Goal: Task Accomplishment & Management: Complete application form

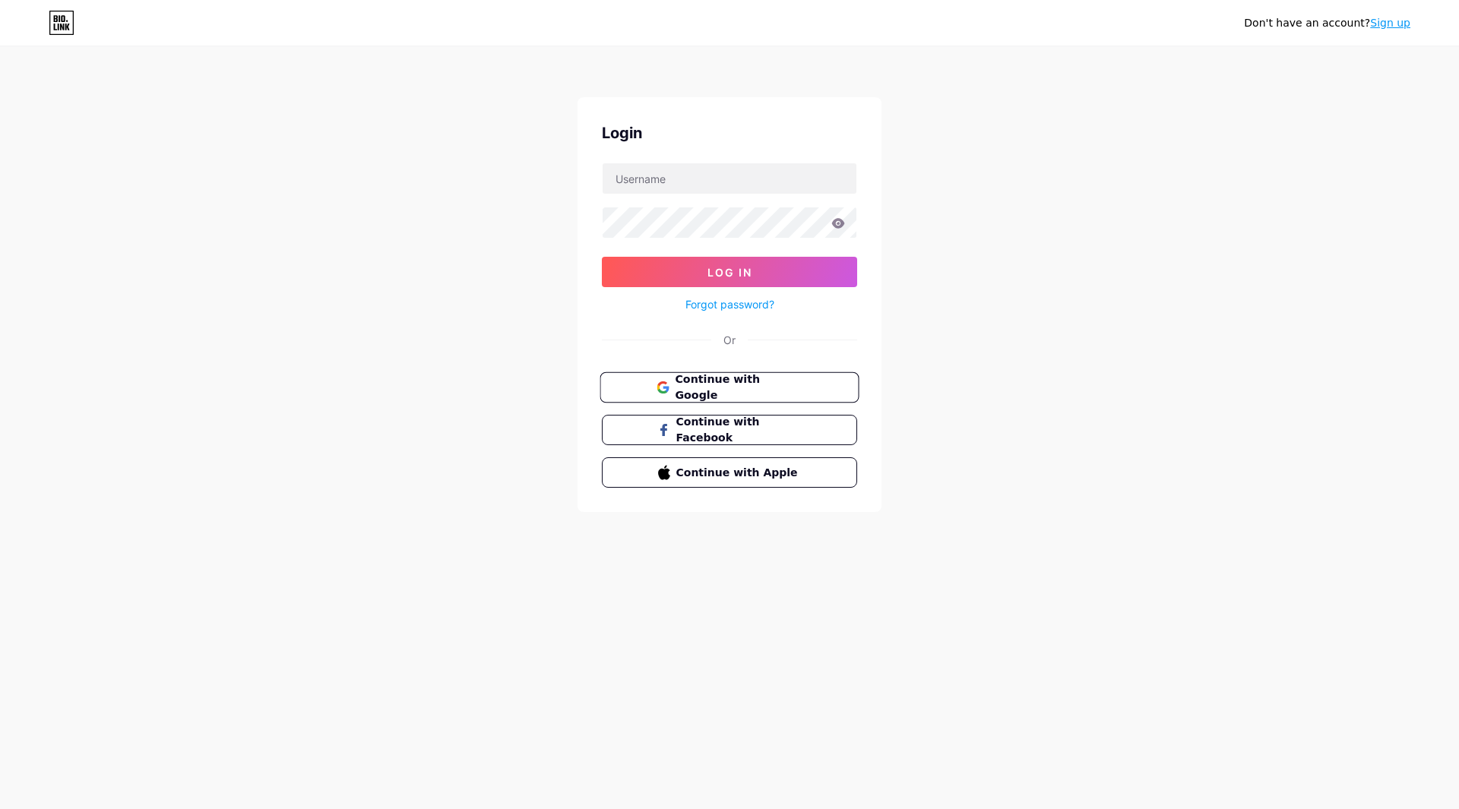
click at [779, 387] on span "Continue with Google" at bounding box center [738, 388] width 127 height 33
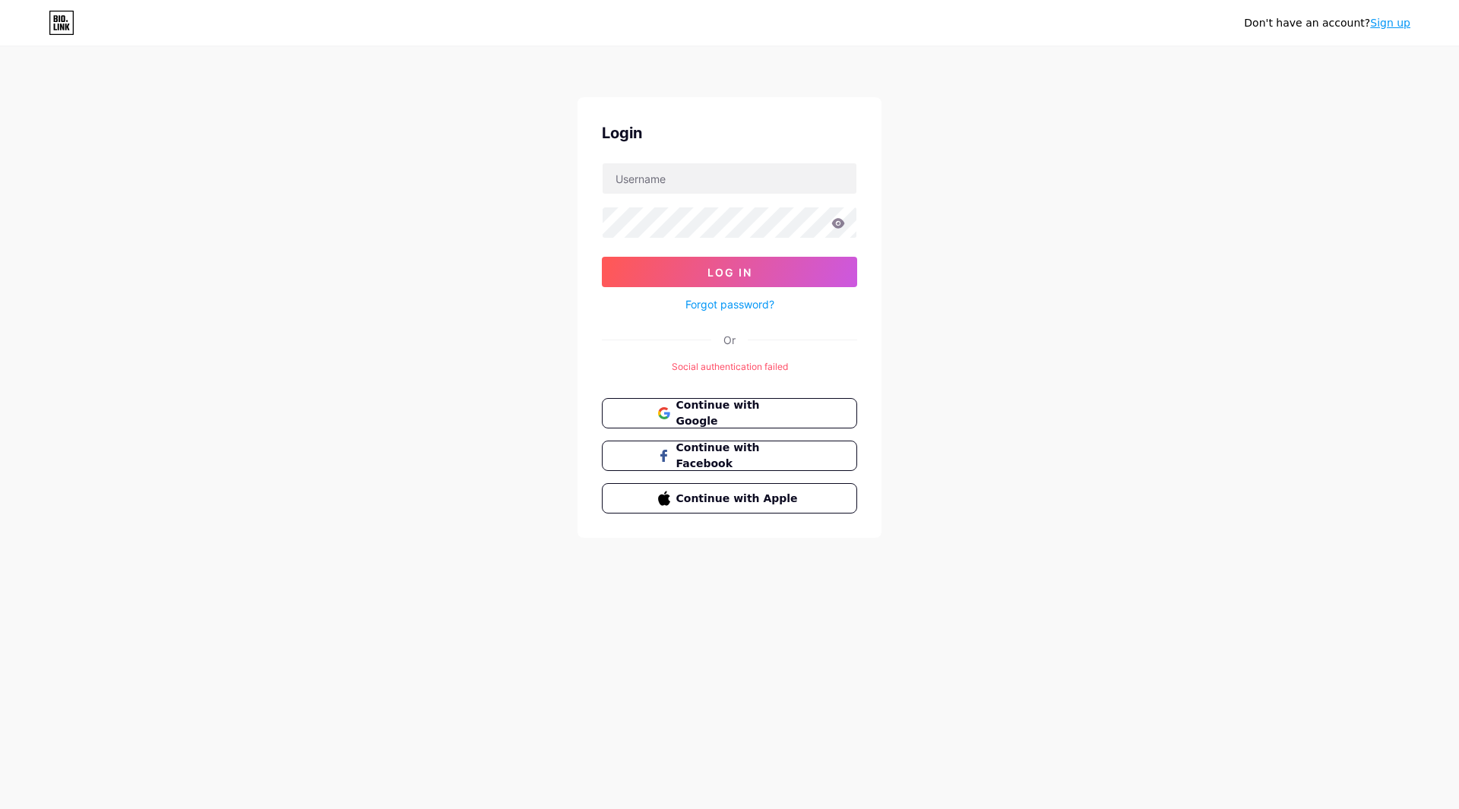
click at [1157, 296] on div "Don't have an account? Sign up Login Log In Forgot password? Or Social authenti…" at bounding box center [729, 293] width 1459 height 587
click at [834, 420] on button "Continue with Google" at bounding box center [729, 413] width 259 height 31
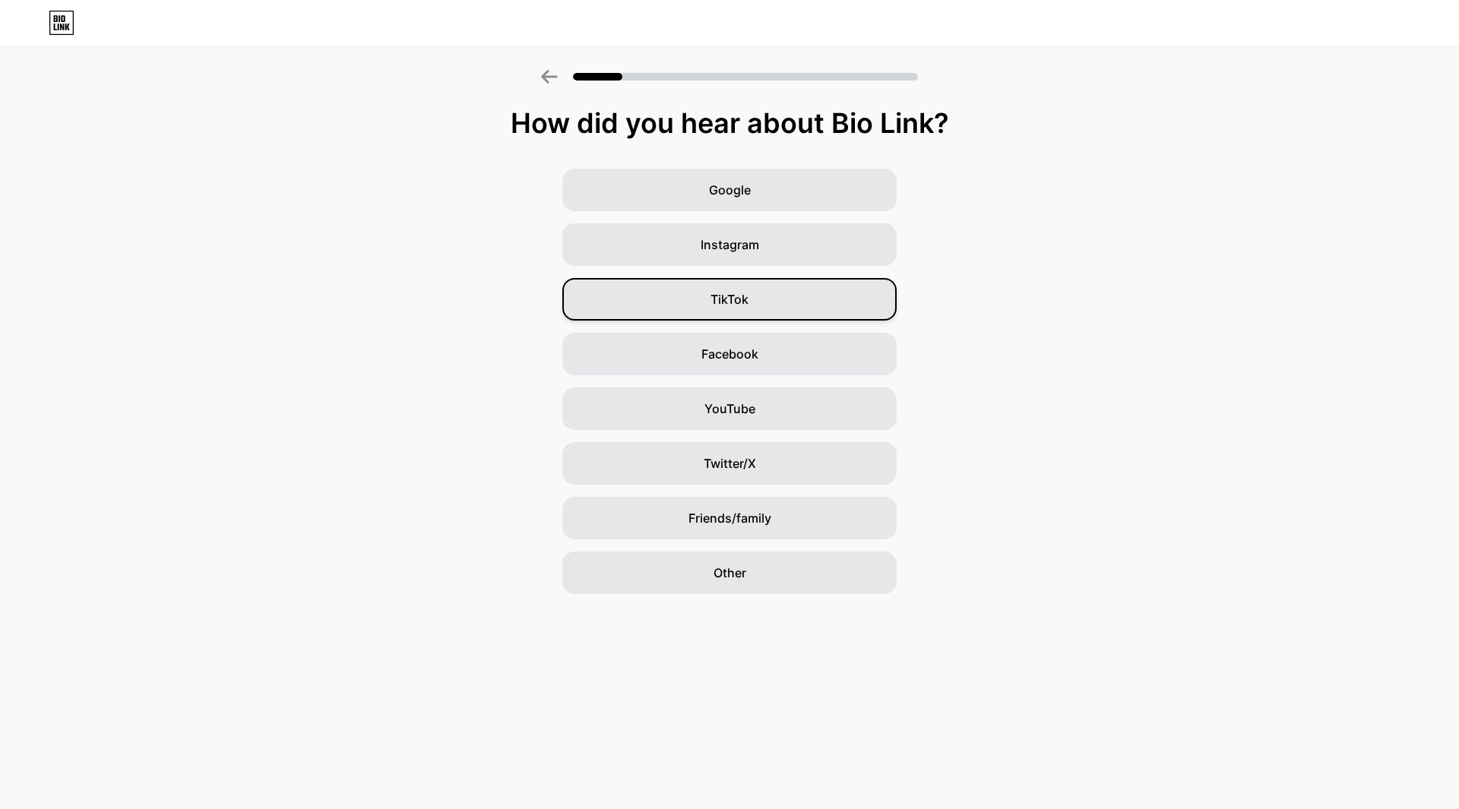
click at [806, 305] on div "TikTok" at bounding box center [729, 299] width 334 height 43
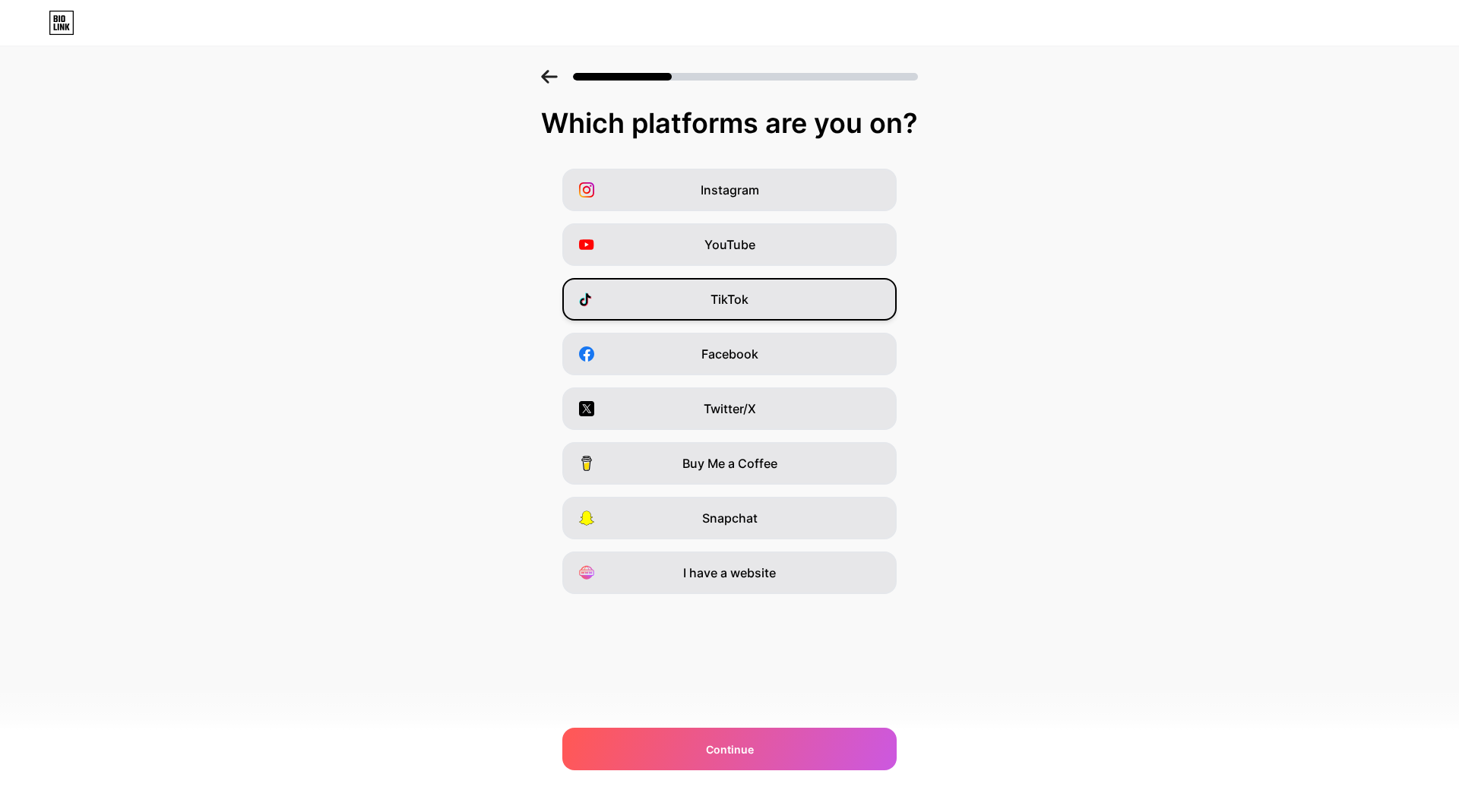
click at [765, 306] on div "TikTok" at bounding box center [729, 299] width 334 height 43
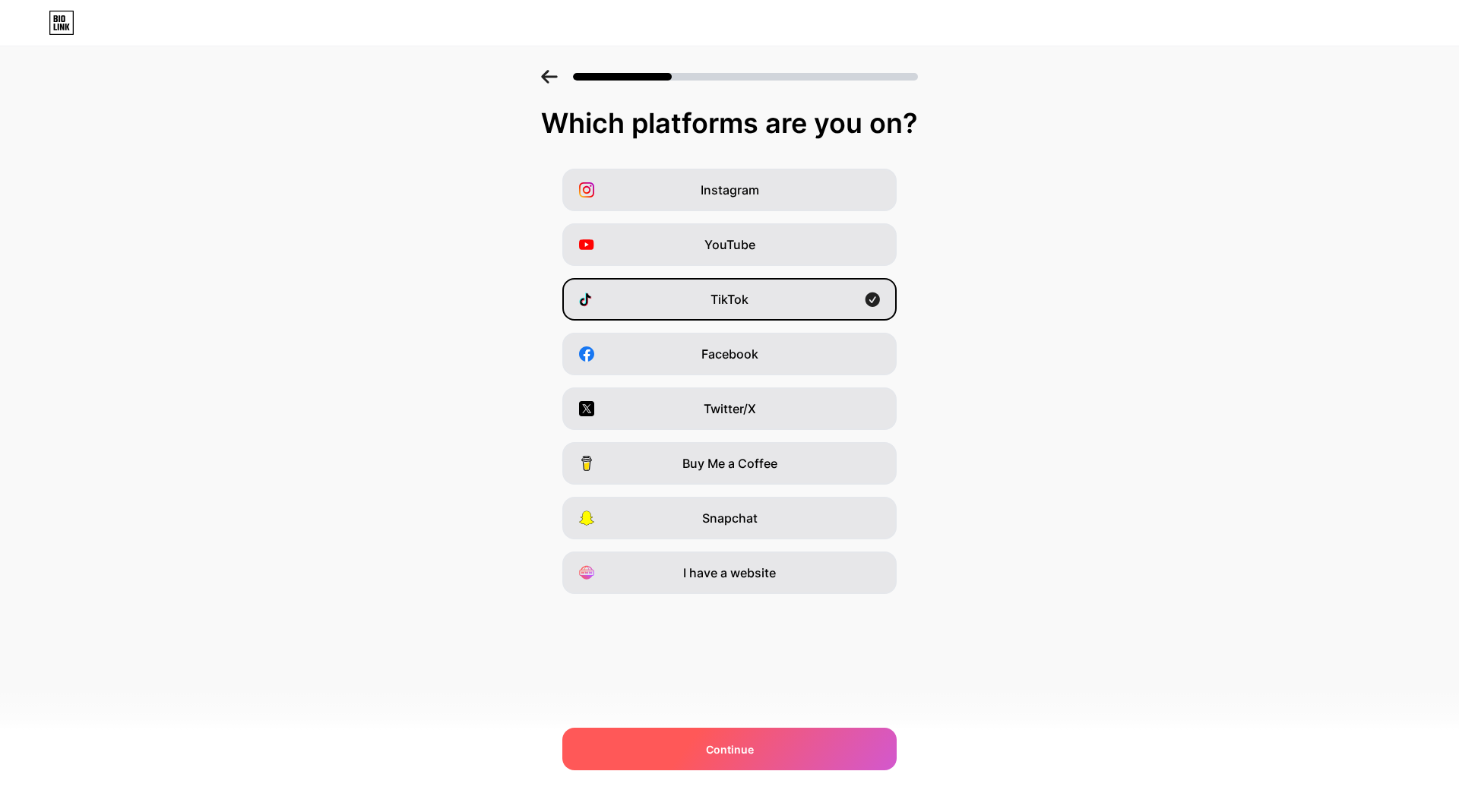
click at [809, 730] on div "Continue" at bounding box center [729, 749] width 334 height 43
click at [812, 746] on div at bounding box center [729, 749] width 334 height 43
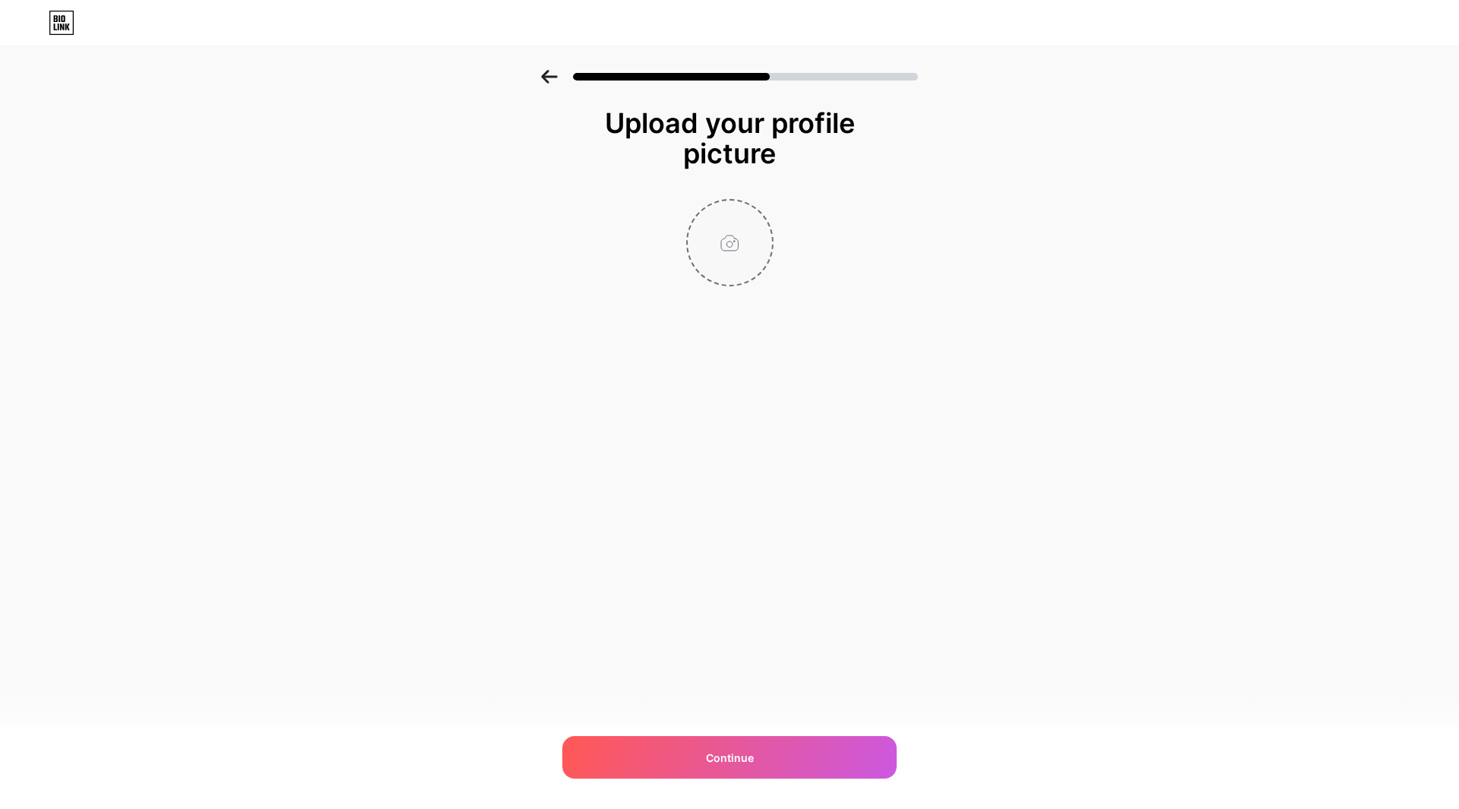
click at [719, 249] on input "file" at bounding box center [730, 243] width 84 height 84
click at [806, 753] on div "Continue" at bounding box center [729, 757] width 334 height 43
click at [742, 241] on input "file" at bounding box center [730, 243] width 84 height 84
click at [829, 761] on div "Continue" at bounding box center [729, 757] width 334 height 43
click at [749, 257] on input "file" at bounding box center [730, 243] width 84 height 84
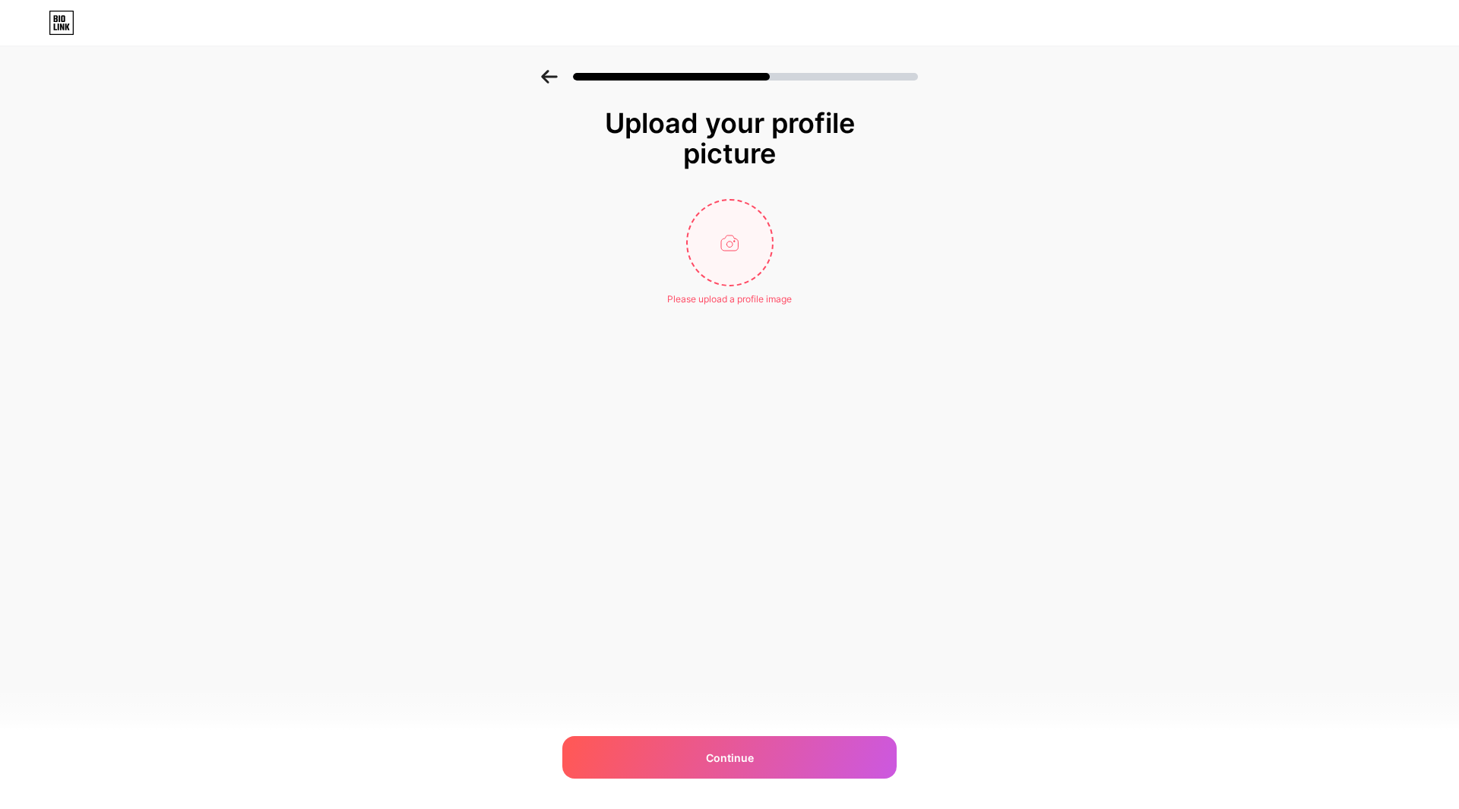
click at [749, 269] on input "file" at bounding box center [730, 243] width 84 height 84
click at [887, 781] on div "Link Copied Upload your profile picture Continue" at bounding box center [729, 404] width 1459 height 809
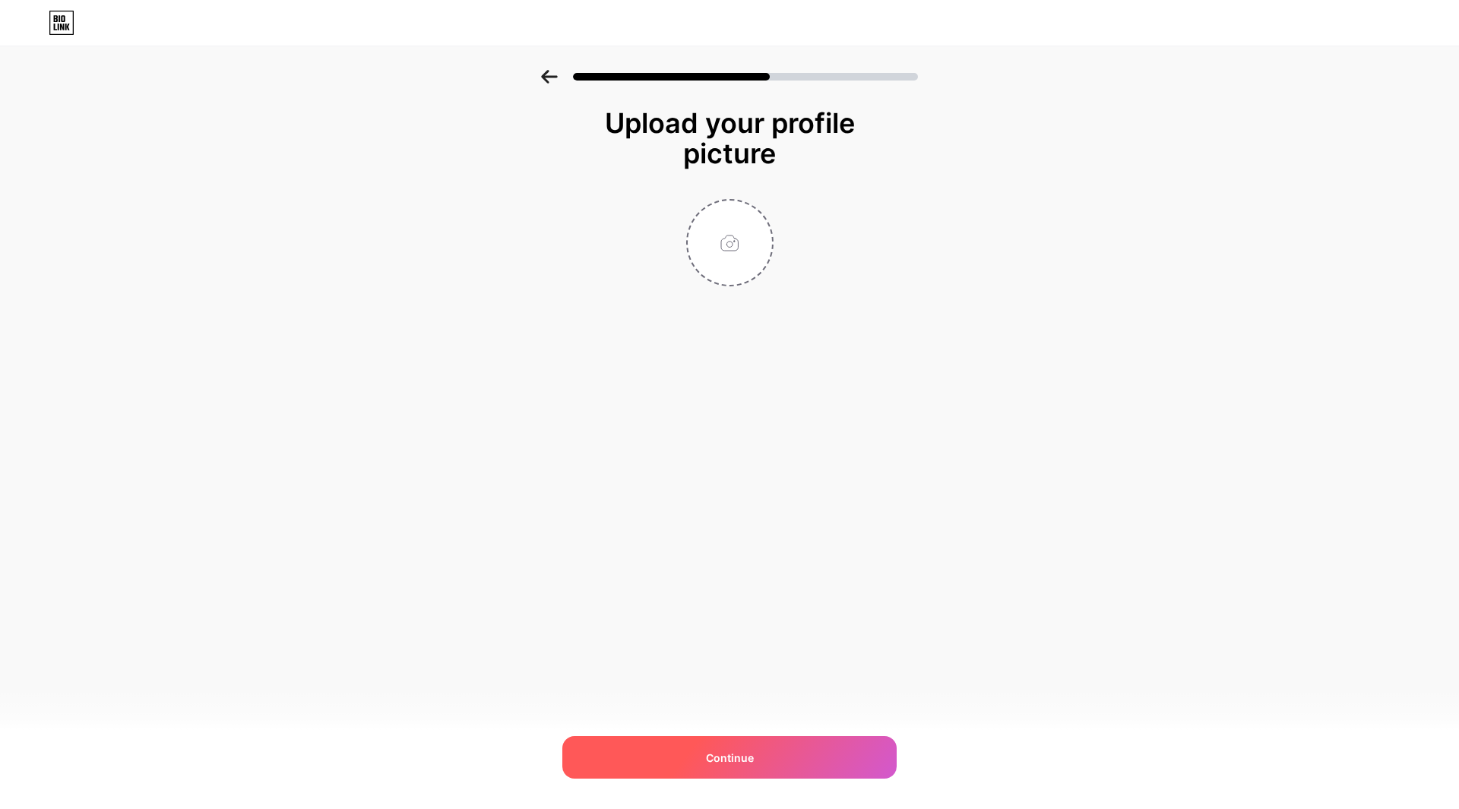
click at [866, 758] on div "Continue" at bounding box center [729, 757] width 334 height 43
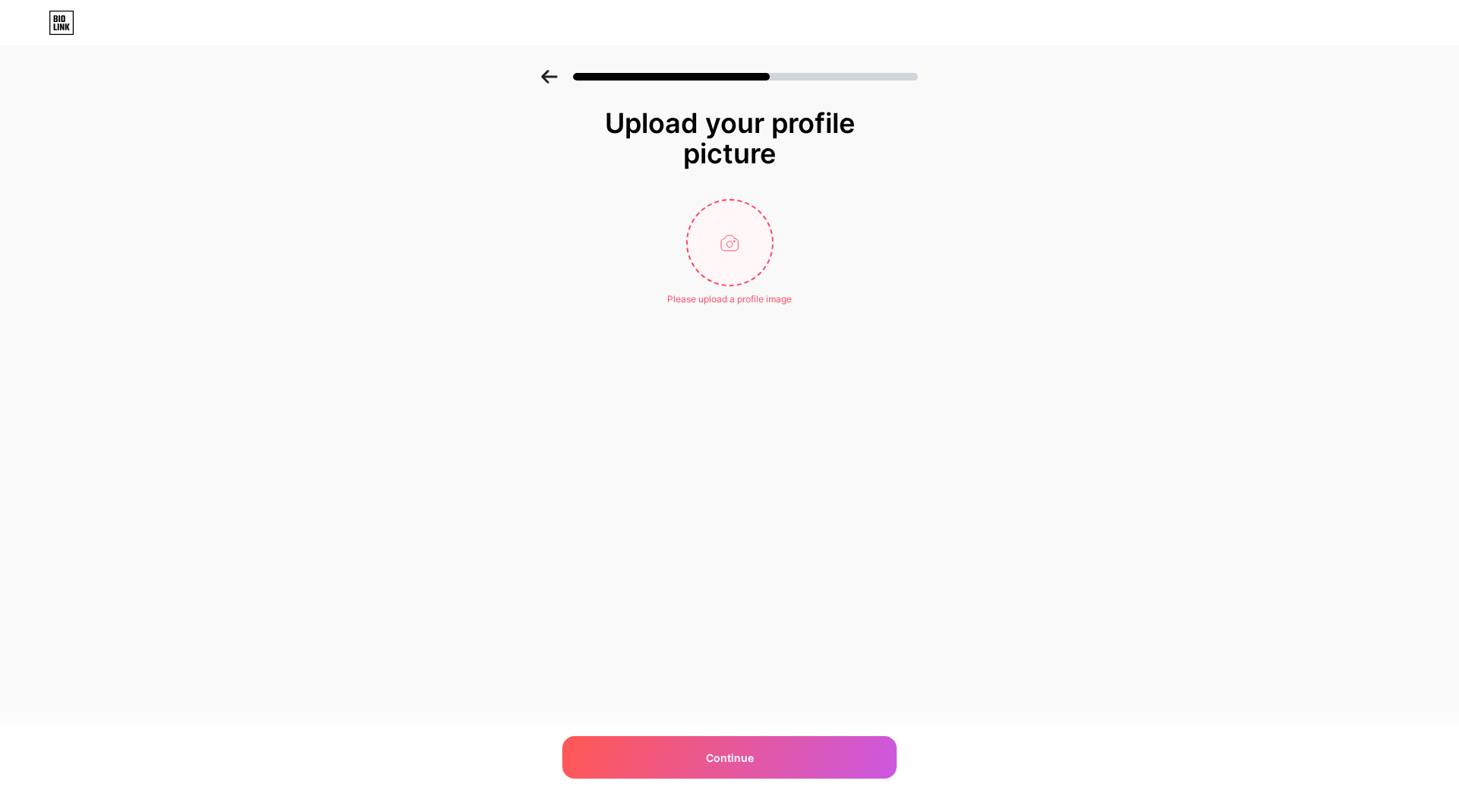
click at [748, 231] on input "file" at bounding box center [730, 243] width 84 height 84
type input "C:\fakepath\500k-subscriber-celebration-png-transparent-260nw-2294822153.webp"
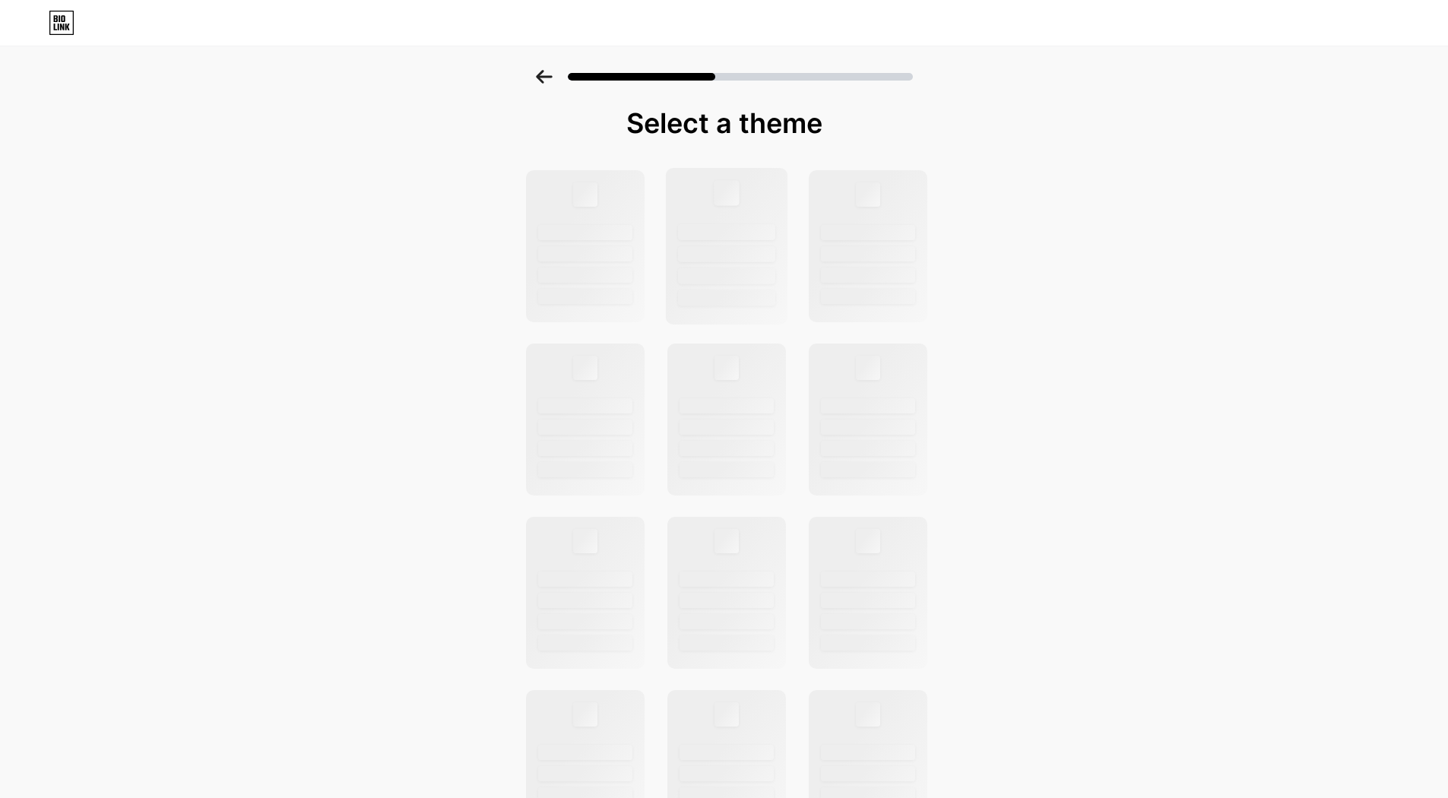
click at [757, 303] on div at bounding box center [726, 298] width 97 height 16
click at [848, 202] on div at bounding box center [867, 246] width 122 height 157
click at [732, 277] on div at bounding box center [726, 276] width 97 height 16
click at [626, 226] on div at bounding box center [585, 232] width 97 height 16
click at [626, 222] on div at bounding box center [585, 246] width 122 height 157
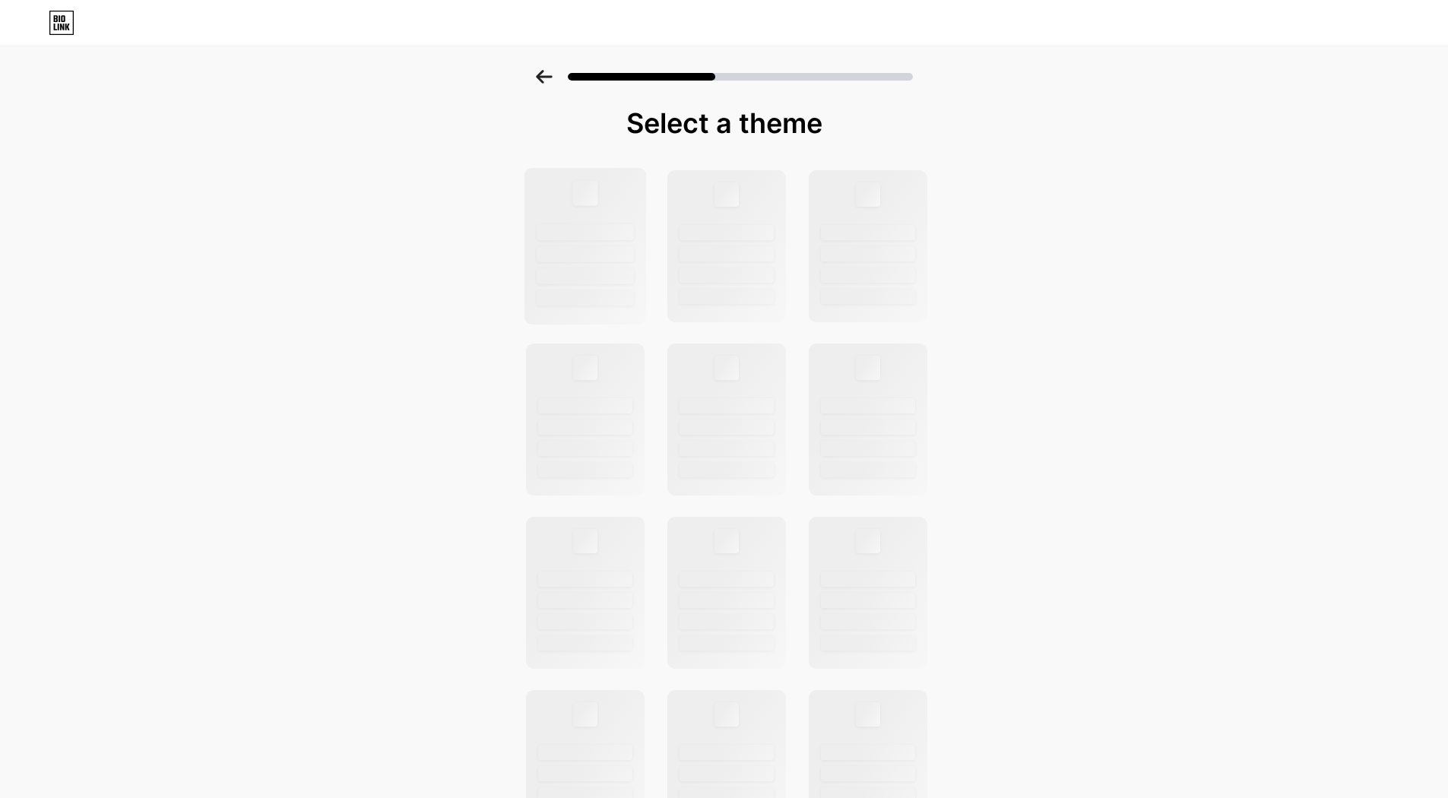
click at [626, 222] on div at bounding box center [585, 246] width 122 height 157
click at [762, 203] on div at bounding box center [726, 246] width 122 height 157
drag, startPoint x: 707, startPoint y: 320, endPoint x: 647, endPoint y: 195, distance: 138.4
click at [707, 319] on div at bounding box center [726, 246] width 119 height 152
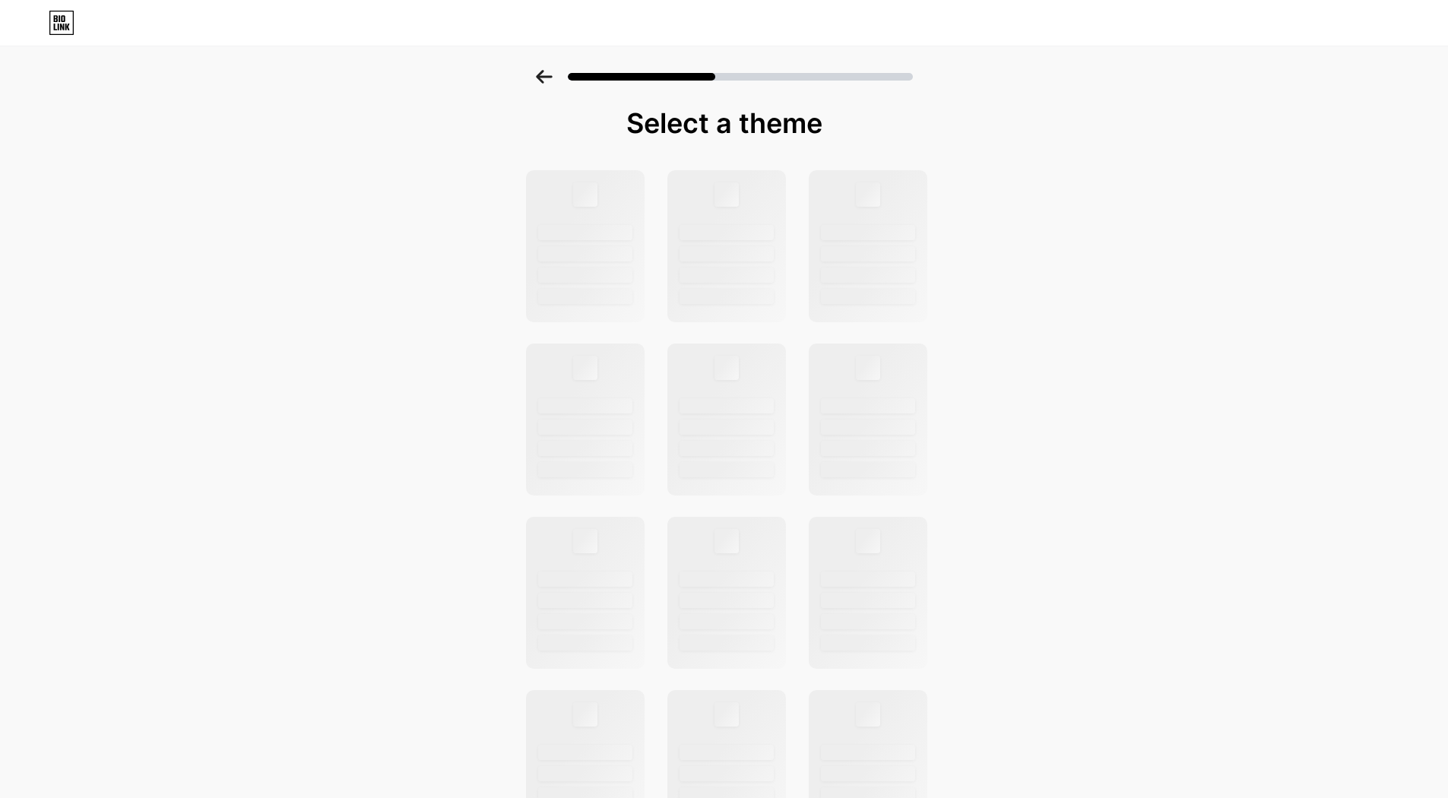
click at [553, 81] on icon at bounding box center [544, 77] width 17 height 14
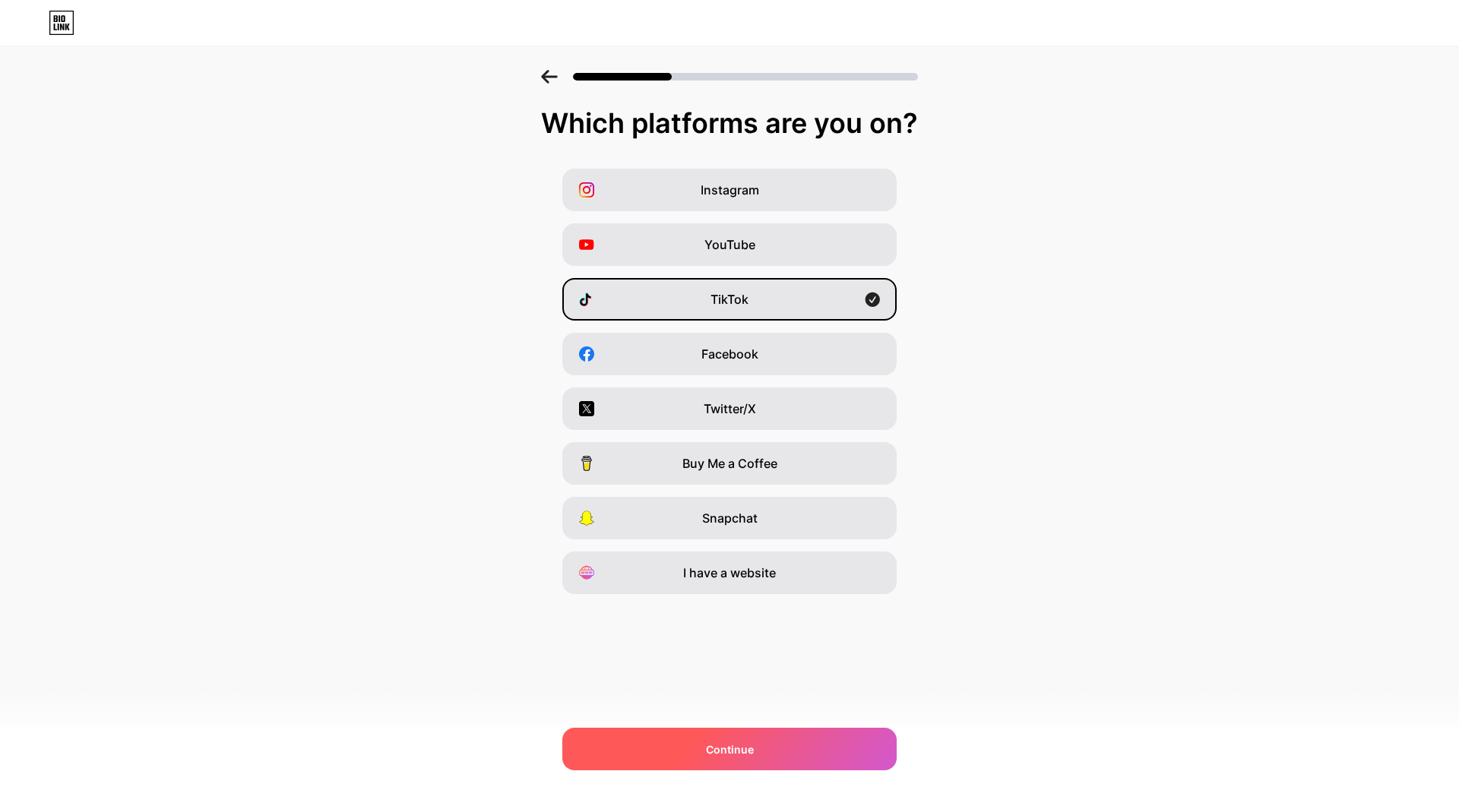
click at [809, 749] on div "Continue" at bounding box center [729, 749] width 334 height 43
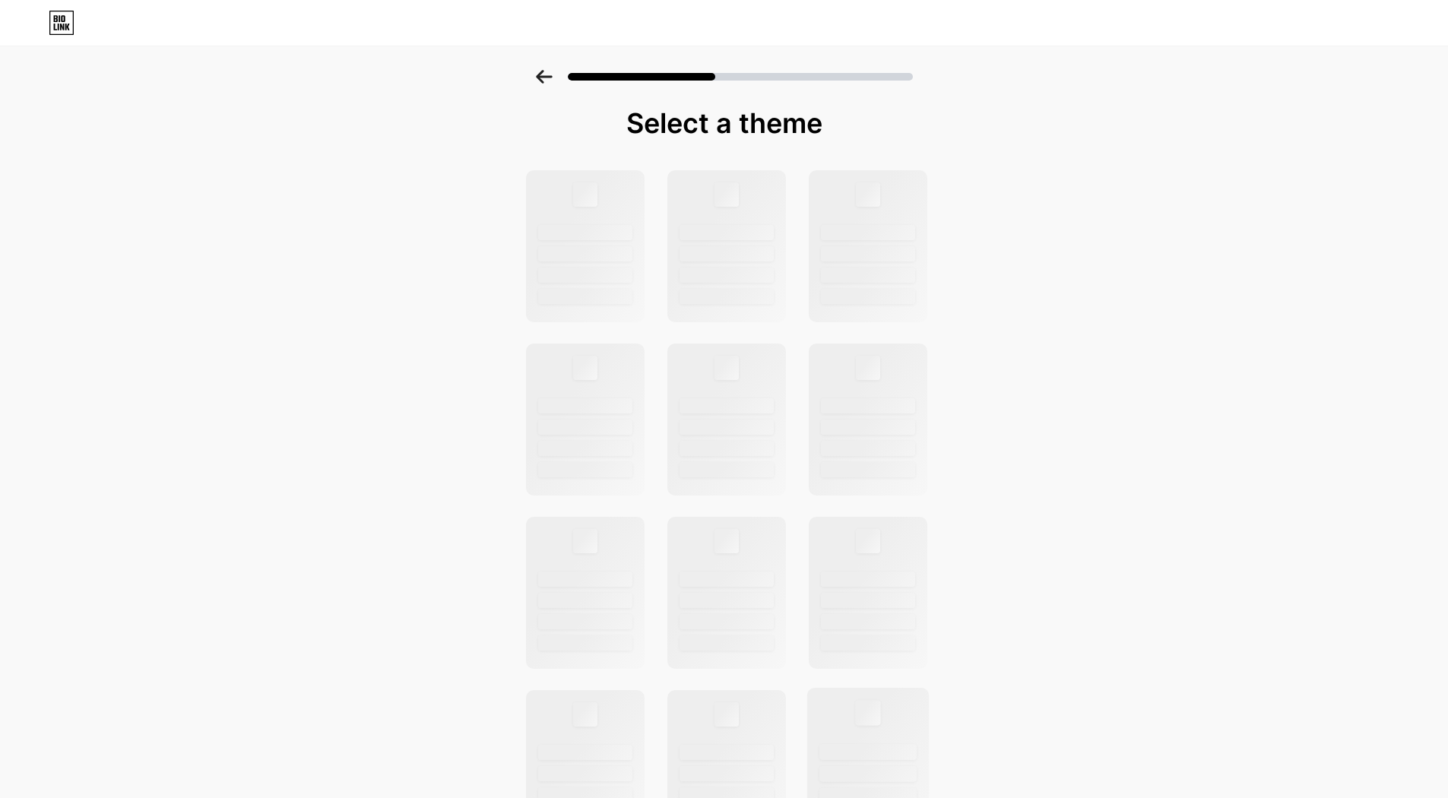
click at [831, 720] on div at bounding box center [867, 766] width 122 height 157
click at [854, 207] on div at bounding box center [867, 246] width 122 height 157
